Goal: Find contact information: Find contact information

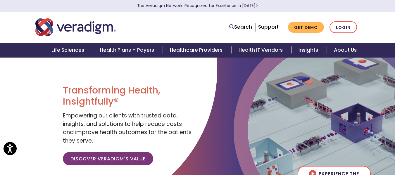
click at [28, 86] on div at bounding box center [108, 136] width 217 height 158
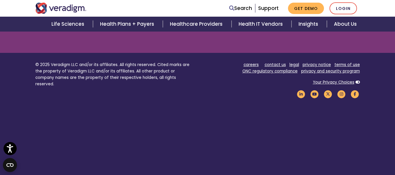
scroll to position [848, 0]
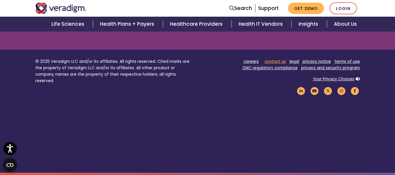
click at [279, 62] on link "contact us" at bounding box center [274, 62] width 21 height 6
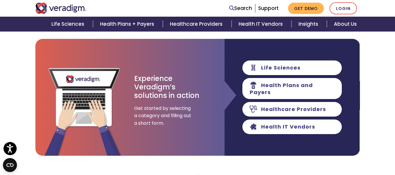
scroll to position [117, 0]
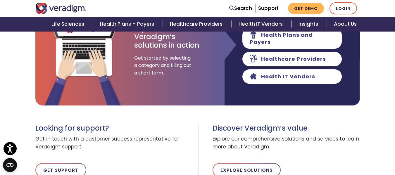
click at [316, 150] on span "Explore our comprehensive solutions and services to learn more about Veradigm." at bounding box center [285, 143] width 147 height 21
click at [188, 141] on span "Get in touch with a customer success representative for Veradigm support." at bounding box center [114, 143] width 158 height 21
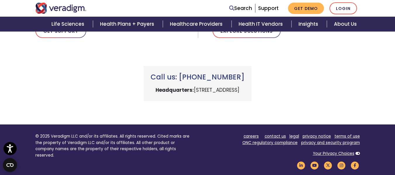
scroll to position [257, 0]
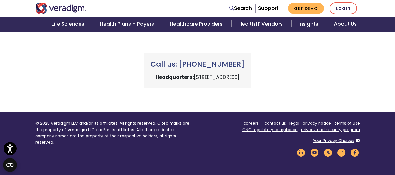
scroll to position [280, 0]
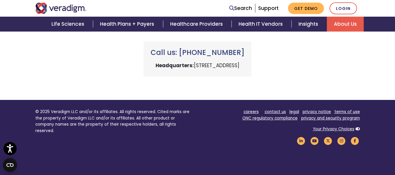
click at [339, 26] on link "About Us" at bounding box center [345, 24] width 37 height 15
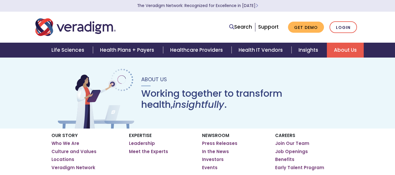
click at [26, 146] on div "Our Story Who We Are Culture and Values Locations Veradigm Network Expertise Ho…" at bounding box center [197, 158] width 395 height 58
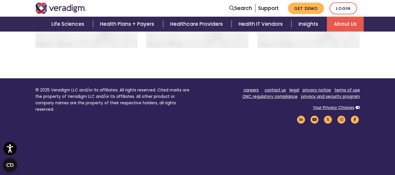
scroll to position [511, 0]
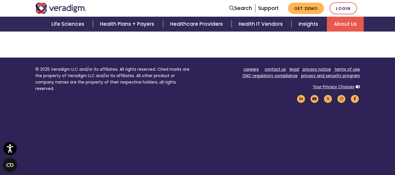
click at [237, 129] on footer "© 2025 Veradigm LLC and/or its affiliates. All rights reserved. Cited marks are…" at bounding box center [197, 119] width 395 height 123
click at [267, 130] on footer "© 2025 Veradigm LLC and/or its affiliates. All rights reserved. Cited marks are…" at bounding box center [197, 119] width 395 height 123
click at [301, 95] on icon "Veradigm LinkedIn Link" at bounding box center [301, 99] width 10 height 8
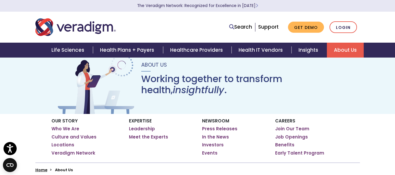
scroll to position [0, 0]
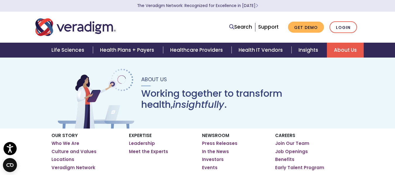
click at [341, 52] on link "About Us" at bounding box center [345, 50] width 37 height 15
click at [0, 0] on div "Expertise Leadership Get to know Veradigm’s leaders and board of direcors. Meet…" at bounding box center [0, 0] width 0 height 0
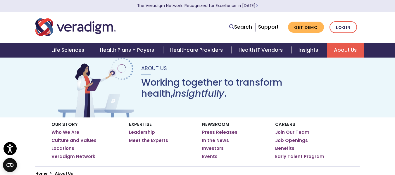
scroll to position [12, 0]
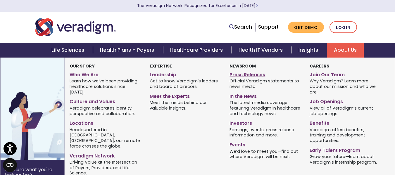
click at [243, 75] on link "Press Releases" at bounding box center [264, 74] width 71 height 8
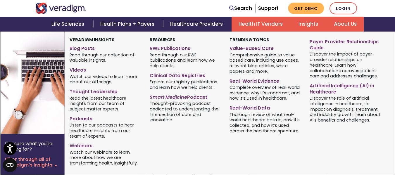
scroll to position [923, 0]
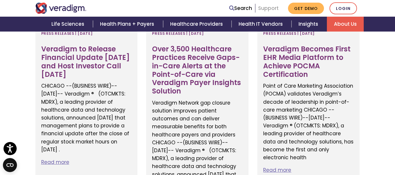
click at [277, 9] on link "Support" at bounding box center [268, 8] width 20 height 7
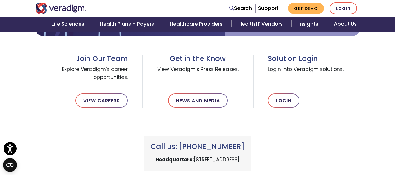
scroll to position [210, 0]
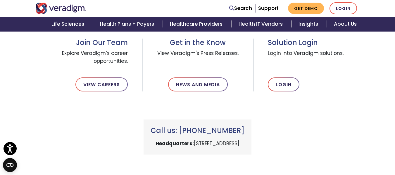
drag, startPoint x: 157, startPoint y: 143, endPoint x: 278, endPoint y: 149, distance: 121.0
click at [251, 149] on div "Call us: +1 (800) 877-5678 Headquarters: 222 W Merchandise Mart Plaza, Chicago,…" at bounding box center [197, 136] width 108 height 35
copy p "222 W Merchandise Mart Plaza, Chicago, IL 60654"
click at [340, 25] on link "About Us" at bounding box center [345, 24] width 37 height 15
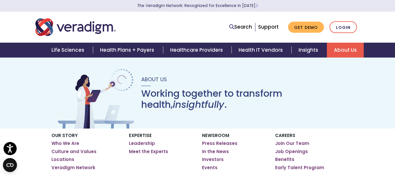
click at [228, 115] on div "About Us Working together to transform health, insightfully ." at bounding box center [197, 92] width 395 height 71
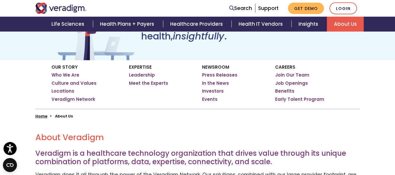
scroll to position [82, 0]
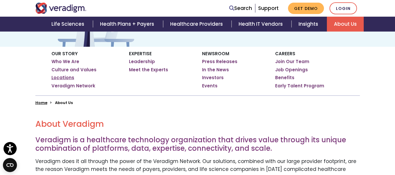
click at [64, 78] on link "Locations" at bounding box center [62, 78] width 23 height 6
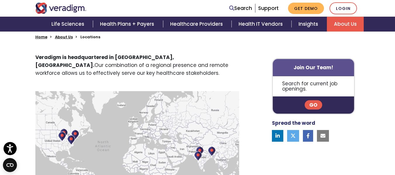
scroll to position [164, 0]
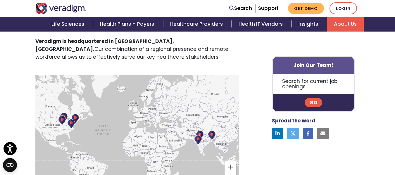
click at [197, 140] on img at bounding box center [198, 140] width 8 height 10
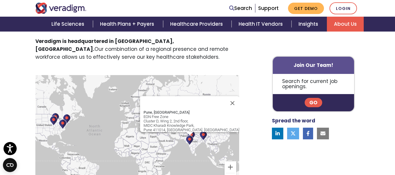
click at [204, 135] on img at bounding box center [203, 136] width 8 height 10
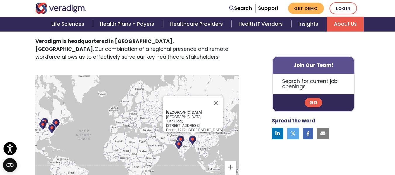
click at [51, 127] on img at bounding box center [52, 129] width 8 height 10
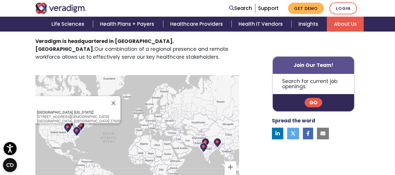
click at [68, 128] on img at bounding box center [68, 128] width 8 height 10
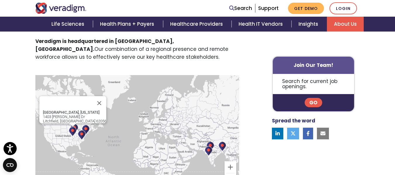
click at [87, 129] on img at bounding box center [86, 130] width 8 height 10
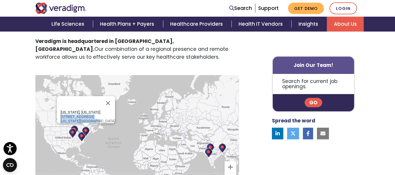
drag, startPoint x: 68, startPoint y: 113, endPoint x: 104, endPoint y: 118, distance: 35.7
click at [104, 118] on div "New York, New York 24 W 25th St New York, NY 10010" at bounding box center [87, 116] width 55 height 13
copy div "24 W 25th St New York, NY 10010"
click at [75, 132] on img at bounding box center [73, 133] width 8 height 10
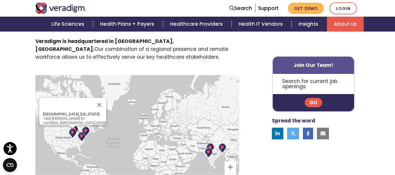
click at [81, 138] on img at bounding box center [82, 137] width 8 height 10
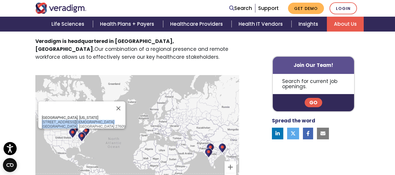
drag, startPoint x: 61, startPoint y: 118, endPoint x: 92, endPoint y: 122, distance: 30.6
click at [92, 122] on div "Raleigh, North Carolina 305 Church at N Hills St Raleigh, NC 27609" at bounding box center [84, 121] width 84 height 13
copy div "305 Church at N Hills St Raleigh, NC 27609"
click at [111, 104] on button "Close" at bounding box center [118, 108] width 14 height 14
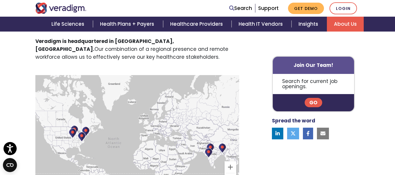
click at [115, 58] on p "Veradigm is headquartered in Chicago, IL. Our combination of a regional presenc…" at bounding box center [137, 49] width 204 height 24
click at [75, 127] on img at bounding box center [74, 130] width 8 height 10
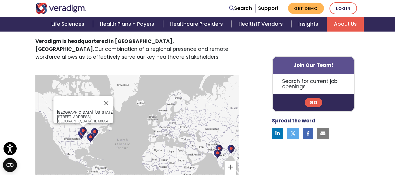
click at [91, 138] on img at bounding box center [90, 138] width 8 height 10
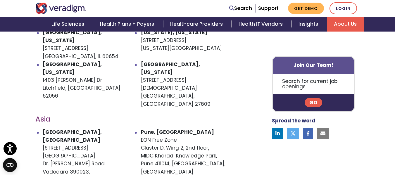
scroll to position [350, 0]
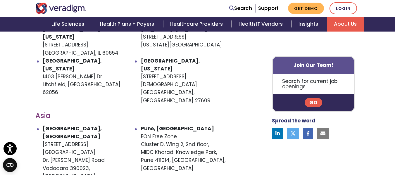
click at [342, 26] on link "About Us" at bounding box center [345, 24] width 37 height 15
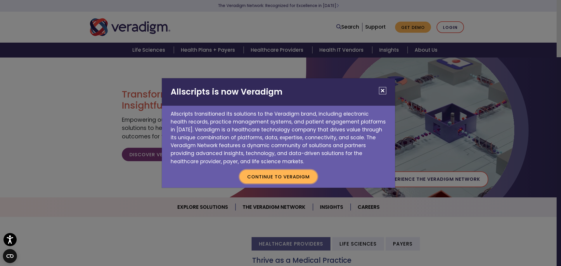
click at [266, 178] on button "Continue to Veradigm" at bounding box center [279, 176] width 78 height 13
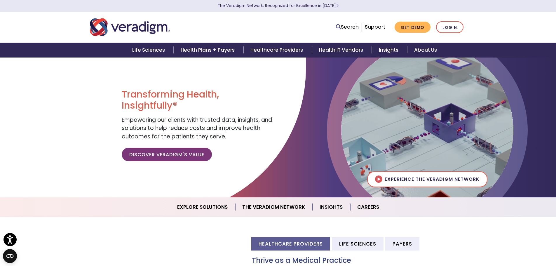
click at [266, 178] on div "Transforming Health, Insightfully® Empowering our clients with trusted data, in…" at bounding box center [197, 127] width 161 height 140
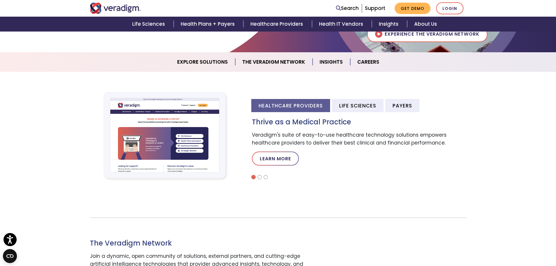
scroll to position [152, 0]
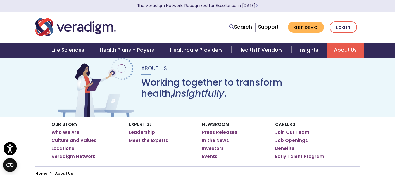
scroll to position [12, 0]
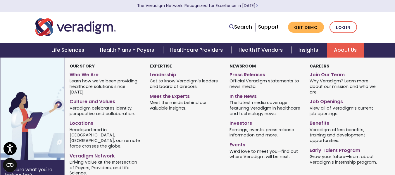
click at [339, 53] on link "About Us" at bounding box center [345, 50] width 37 height 15
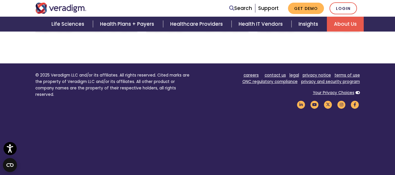
scroll to position [511, 0]
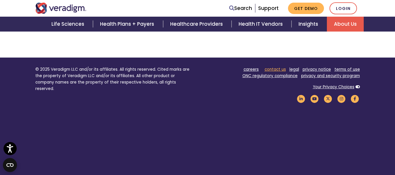
click at [273, 67] on link "contact us" at bounding box center [274, 70] width 21 height 6
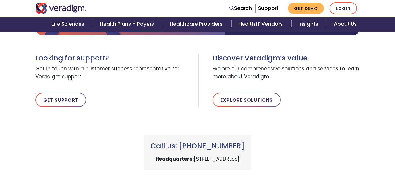
scroll to position [190, 0]
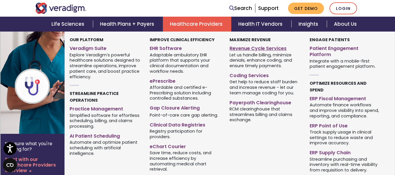
click at [242, 49] on link "Revenue Cycle Services" at bounding box center [264, 47] width 71 height 8
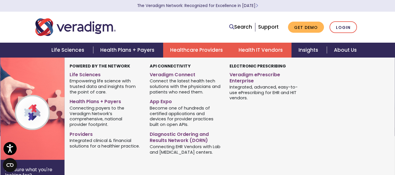
click at [259, 48] on link "Health IT Vendors" at bounding box center [261, 50] width 60 height 15
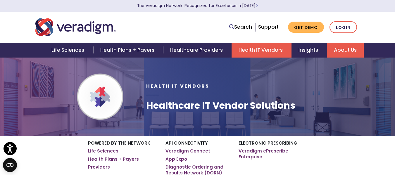
click at [344, 49] on link "About Us" at bounding box center [345, 50] width 37 height 15
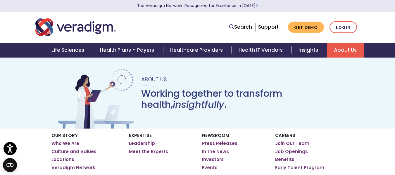
click at [258, 130] on div "Newsroom Press Releases In the News Investors Events" at bounding box center [233, 153] width 73 height 48
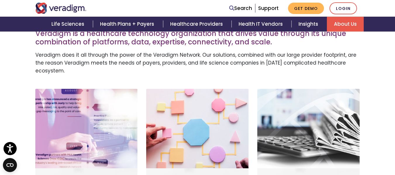
scroll to position [199, 0]
